Goal: Transaction & Acquisition: Book appointment/travel/reservation

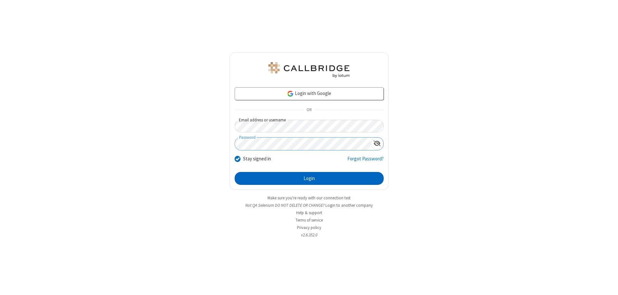
click at [309, 178] on button "Login" at bounding box center [309, 178] width 149 height 13
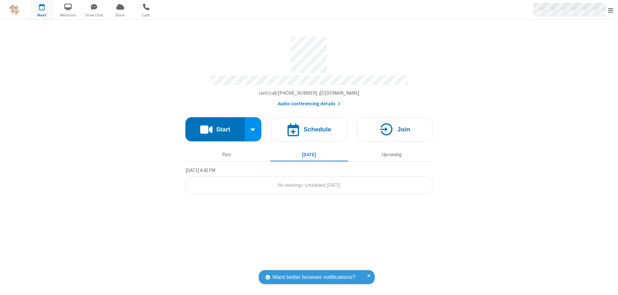
click at [611, 10] on span "Open menu" at bounding box center [610, 10] width 5 height 6
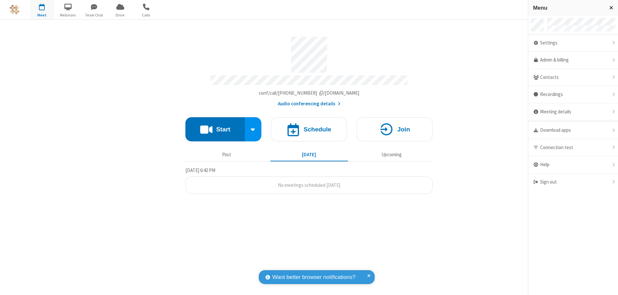
click at [42, 10] on span "button" at bounding box center [42, 6] width 24 height 11
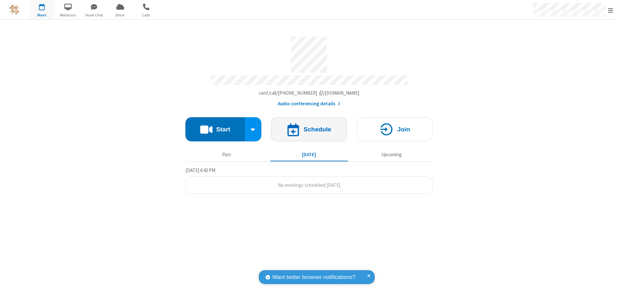
click at [309, 126] on h4 "Schedule" at bounding box center [318, 129] width 28 height 6
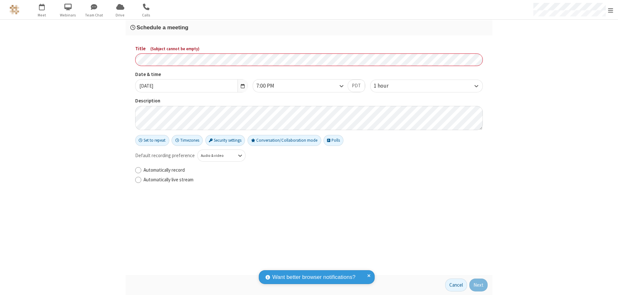
click at [309, 27] on h3 "Schedule a meeting" at bounding box center [308, 27] width 357 height 6
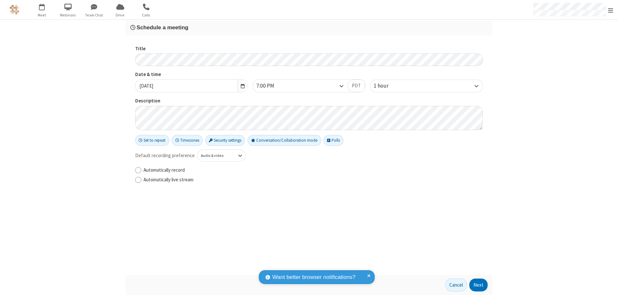
click at [479, 285] on button "Next" at bounding box center [478, 284] width 18 height 13
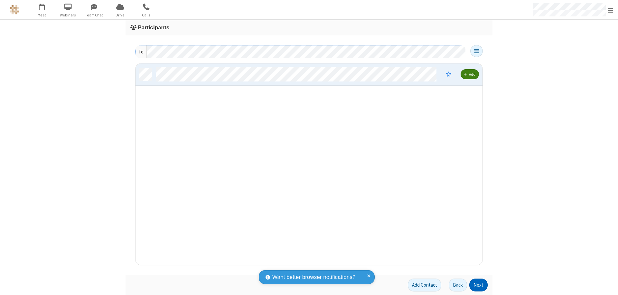
click at [479, 285] on button "Next" at bounding box center [478, 284] width 18 height 13
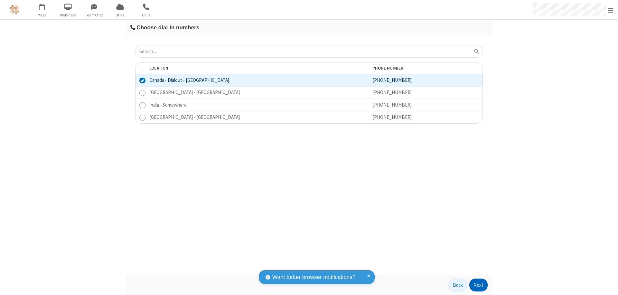
click at [479, 285] on button "Next" at bounding box center [478, 284] width 18 height 13
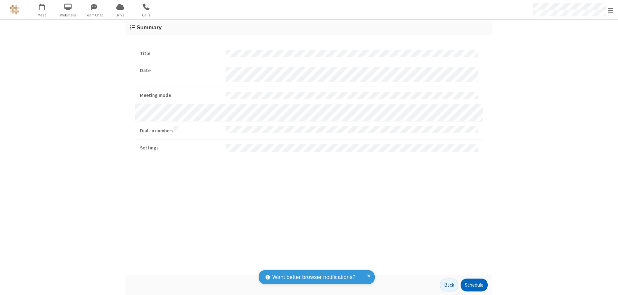
click at [474, 285] on button "Schedule" at bounding box center [474, 284] width 27 height 13
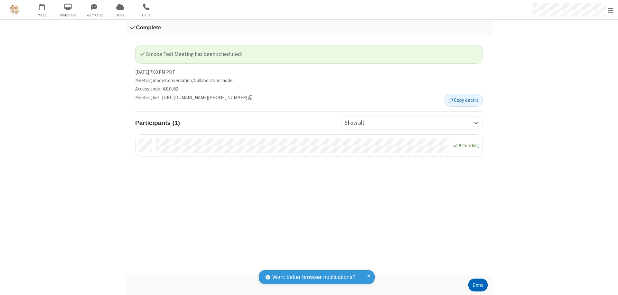
click at [478, 285] on button "Done" at bounding box center [477, 284] width 19 height 13
